Goal: Task Accomplishment & Management: Manage account settings

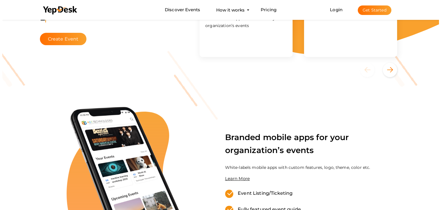
scroll to position [115, 0]
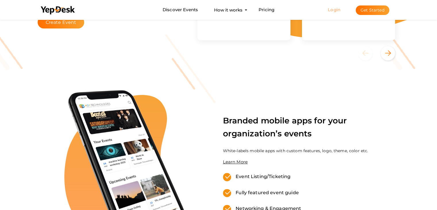
click at [332, 9] on link "Login" at bounding box center [333, 9] width 13 height 5
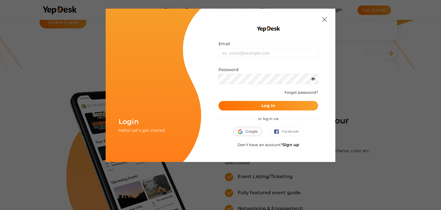
click at [251, 132] on span "Google" at bounding box center [248, 131] width 20 height 6
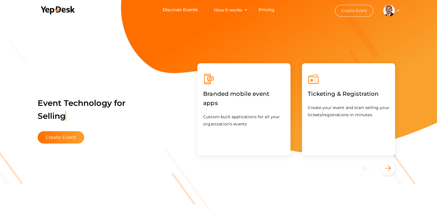
click at [394, 10] on profile-pic at bounding box center [388, 10] width 11 height 4
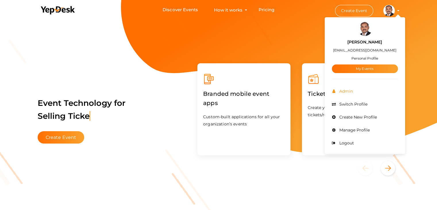
click at [348, 89] on span "Admin" at bounding box center [345, 90] width 15 height 5
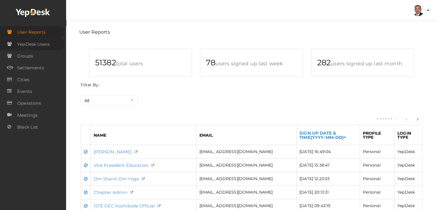
click at [38, 43] on span "YepDesk Users" at bounding box center [33, 43] width 32 height 11
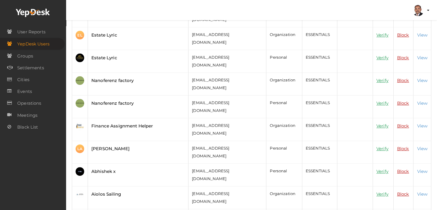
scroll to position [172, 0]
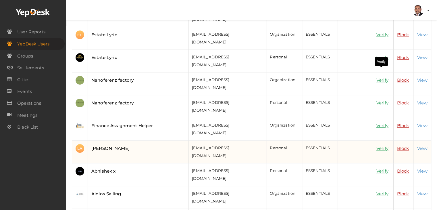
click at [379, 145] on link "Verify" at bounding box center [382, 147] width 12 height 5
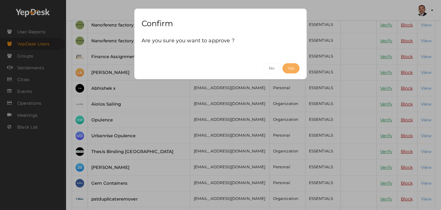
click at [296, 67] on button "Yes" at bounding box center [290, 68] width 17 height 10
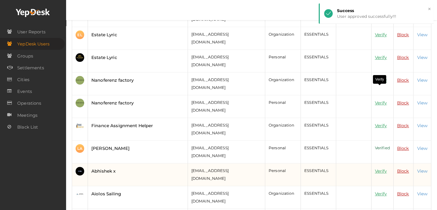
click at [377, 168] on link "Verify" at bounding box center [381, 170] width 12 height 5
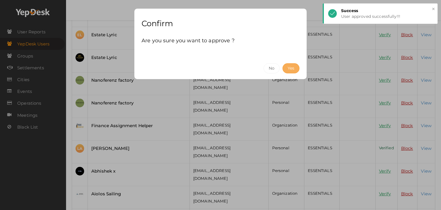
click at [294, 68] on button "Yes" at bounding box center [290, 68] width 17 height 10
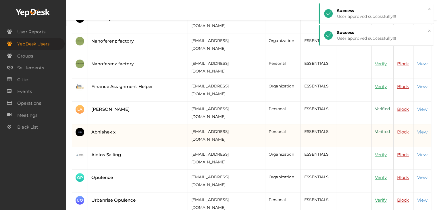
scroll to position [230, 0]
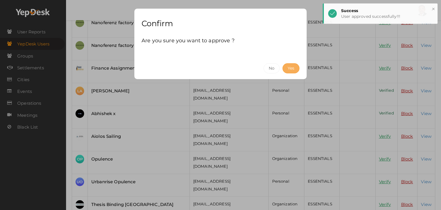
click at [290, 69] on button "Yes" at bounding box center [290, 68] width 17 height 10
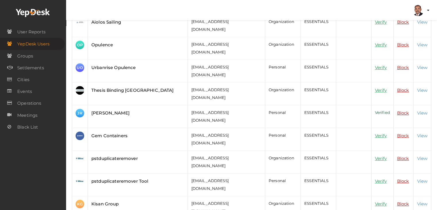
scroll to position [344, 0]
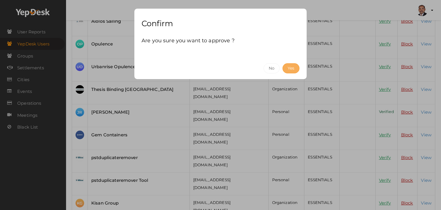
click at [296, 65] on button "Yes" at bounding box center [290, 68] width 17 height 10
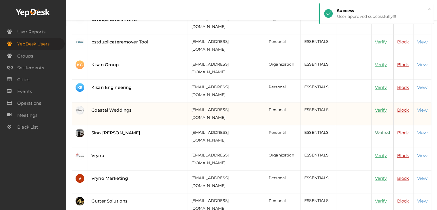
scroll to position [488, 0]
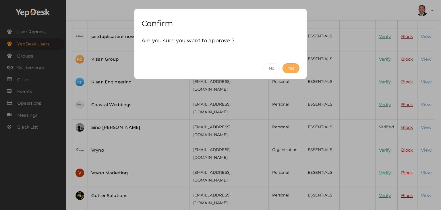
click at [286, 70] on button "Yes" at bounding box center [290, 68] width 17 height 10
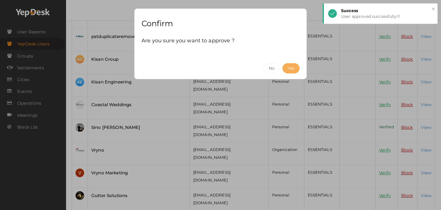
click at [292, 68] on button "Yes" at bounding box center [290, 68] width 17 height 10
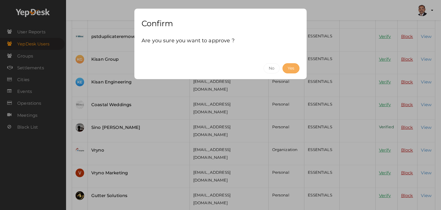
click at [290, 65] on button "Yes" at bounding box center [290, 68] width 17 height 10
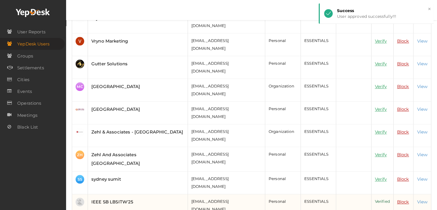
scroll to position [631, 0]
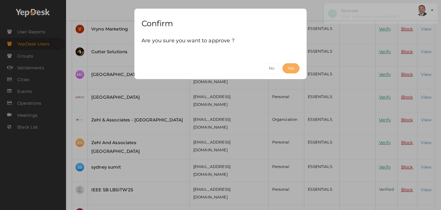
click at [293, 67] on button "Yes" at bounding box center [290, 68] width 17 height 10
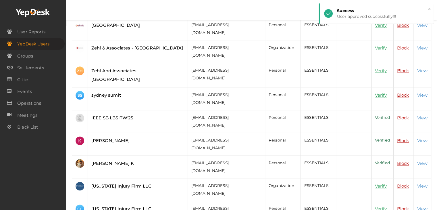
scroll to position [704, 0]
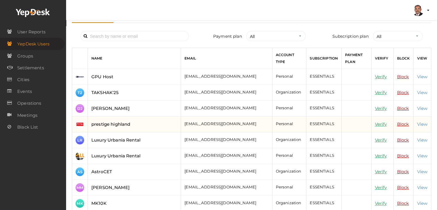
scroll to position [57, 0]
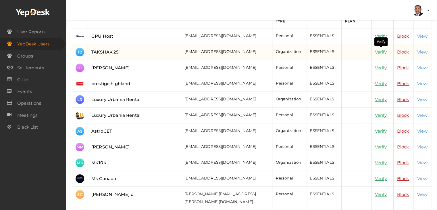
click at [383, 49] on link "Verify" at bounding box center [381, 51] width 12 height 5
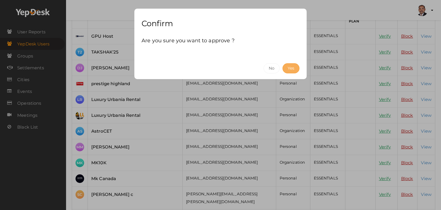
click at [292, 66] on button "Yes" at bounding box center [290, 68] width 17 height 10
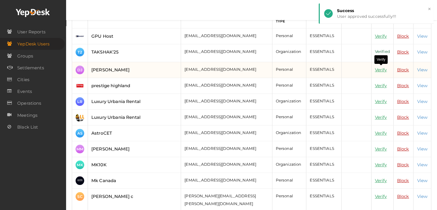
click at [379, 67] on link "Verify" at bounding box center [381, 69] width 12 height 5
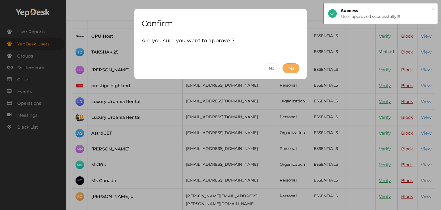
click at [293, 69] on button "Yes" at bounding box center [290, 68] width 17 height 10
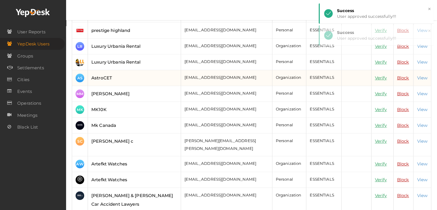
scroll to position [115, 0]
click at [377, 75] on link "Verify" at bounding box center [381, 77] width 12 height 5
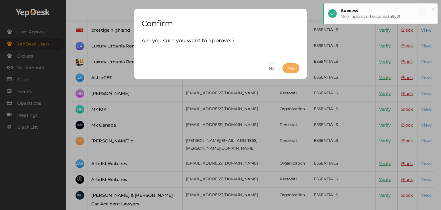
click at [295, 66] on button "Yes" at bounding box center [290, 68] width 17 height 10
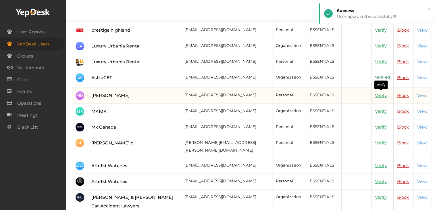
click at [377, 94] on link "Verify" at bounding box center [381, 94] width 12 height 5
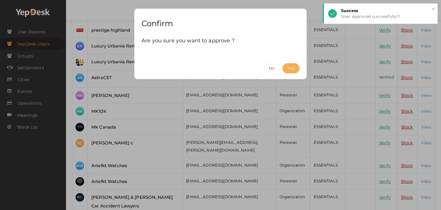
click at [284, 66] on button "Yes" at bounding box center [290, 68] width 17 height 10
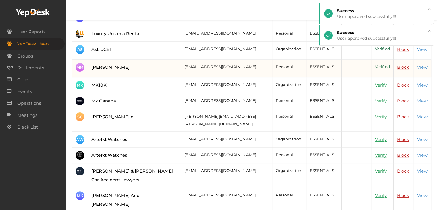
scroll to position [144, 0]
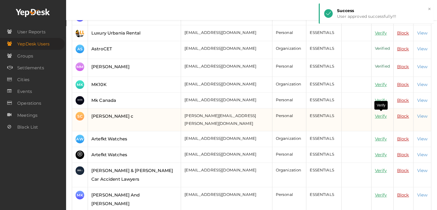
click at [382, 114] on link "Verify" at bounding box center [381, 115] width 12 height 5
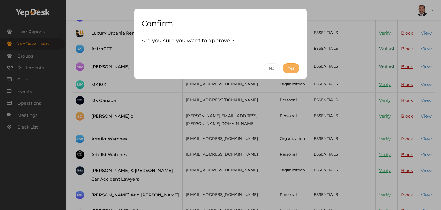
click at [294, 70] on button "Yes" at bounding box center [290, 68] width 17 height 10
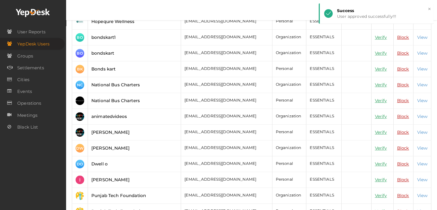
scroll to position [373, 0]
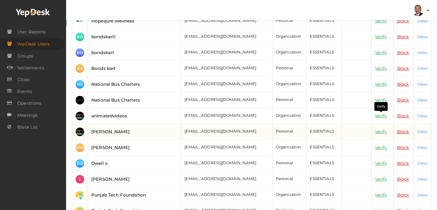
click at [383, 129] on link "Verify" at bounding box center [381, 131] width 12 height 5
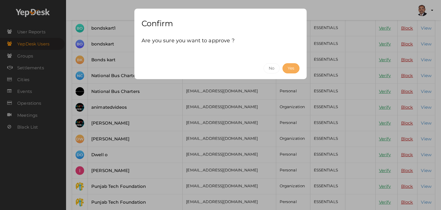
click at [295, 66] on button "Yes" at bounding box center [290, 68] width 17 height 10
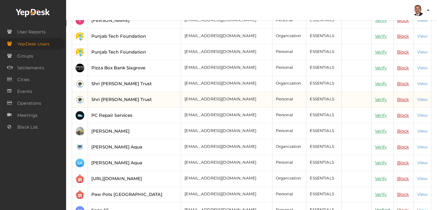
scroll to position [545, 0]
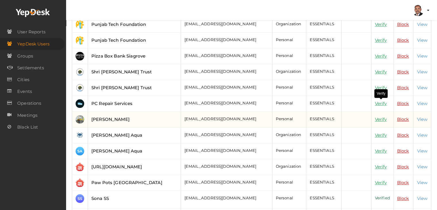
click at [382, 116] on link "Verify" at bounding box center [381, 118] width 12 height 5
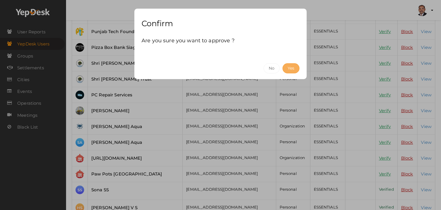
click at [296, 67] on button "Yes" at bounding box center [290, 68] width 17 height 10
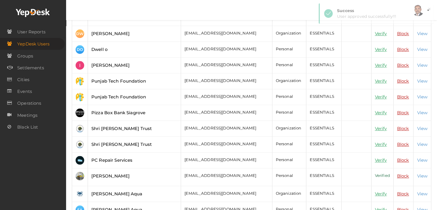
scroll to position [402, 0]
